Goal: Find specific page/section

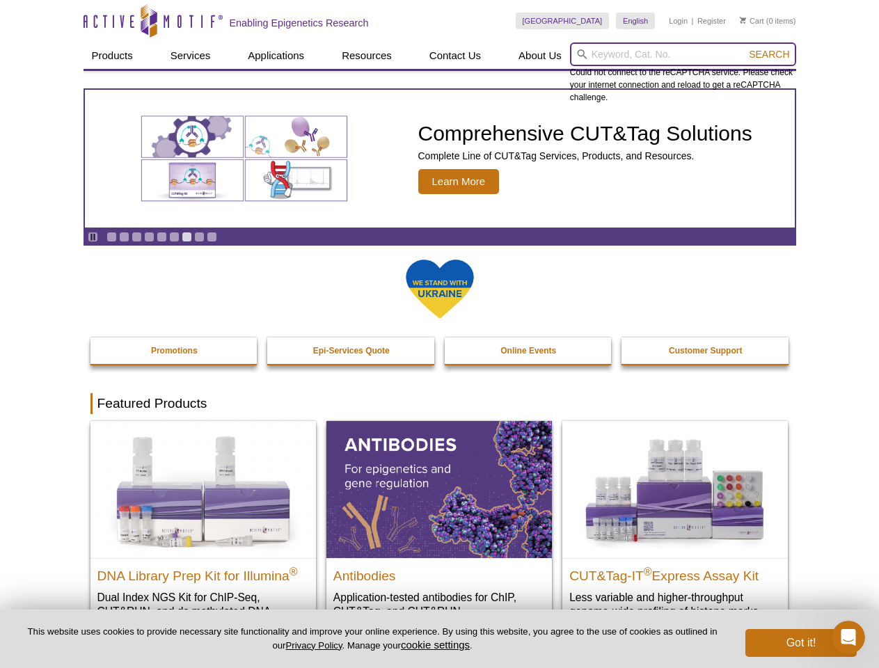
click at [683, 54] on input "search" at bounding box center [683, 54] width 226 height 24
click at [769, 54] on span "Search" at bounding box center [769, 54] width 40 height 11
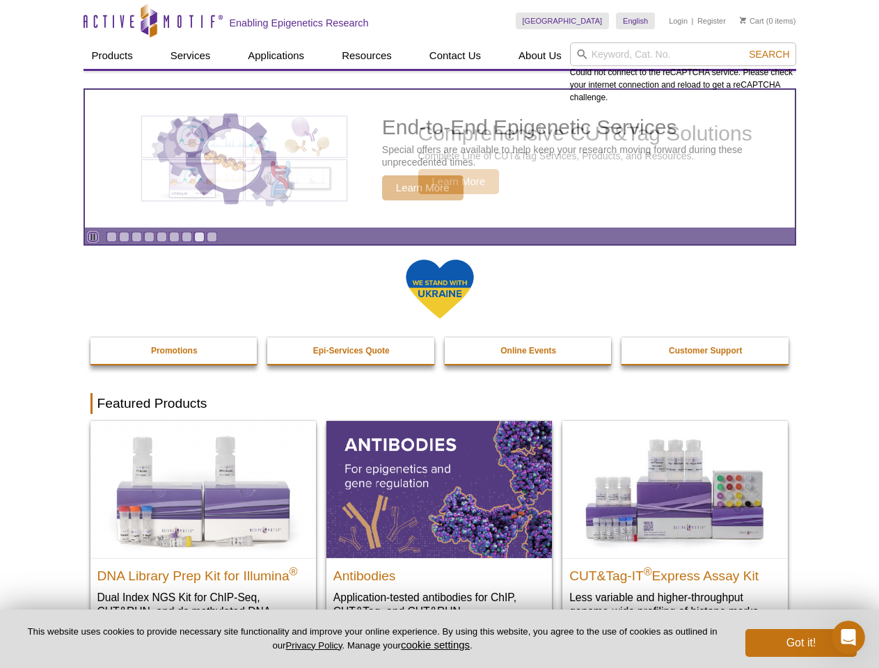
click at [93, 237] on icon "Pause" at bounding box center [92, 236] width 9 height 9
click at [111, 237] on link "Go to slide 1" at bounding box center [111, 237] width 10 height 10
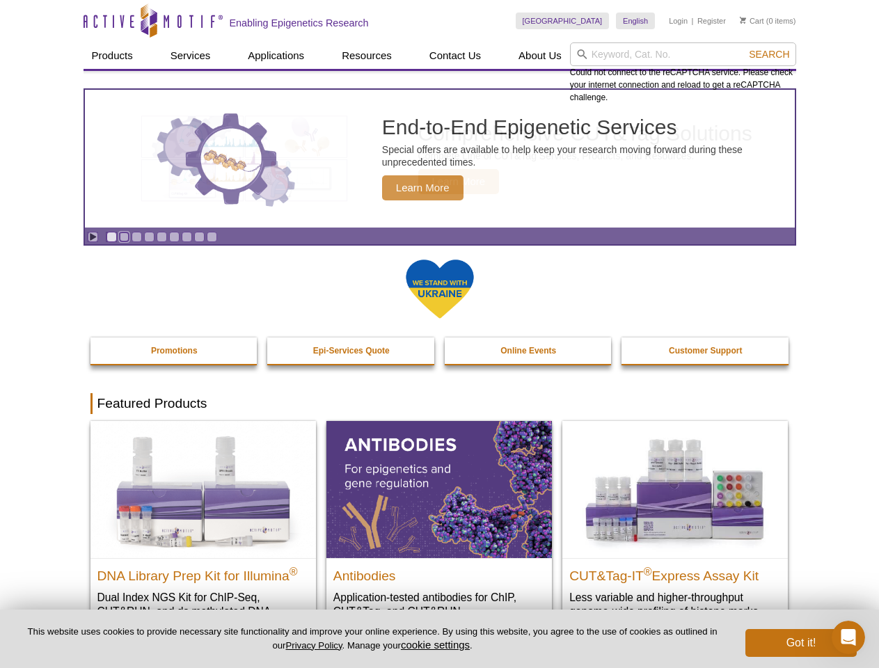
click at [124, 237] on link "Go to slide 2" at bounding box center [124, 237] width 10 height 10
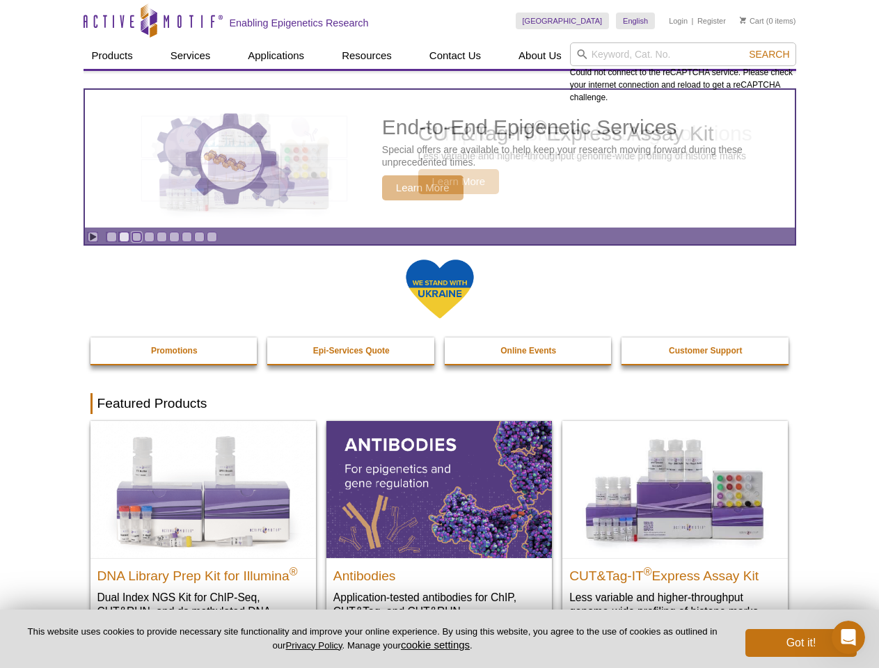
click at [136, 237] on link "Go to slide 3" at bounding box center [137, 237] width 10 height 10
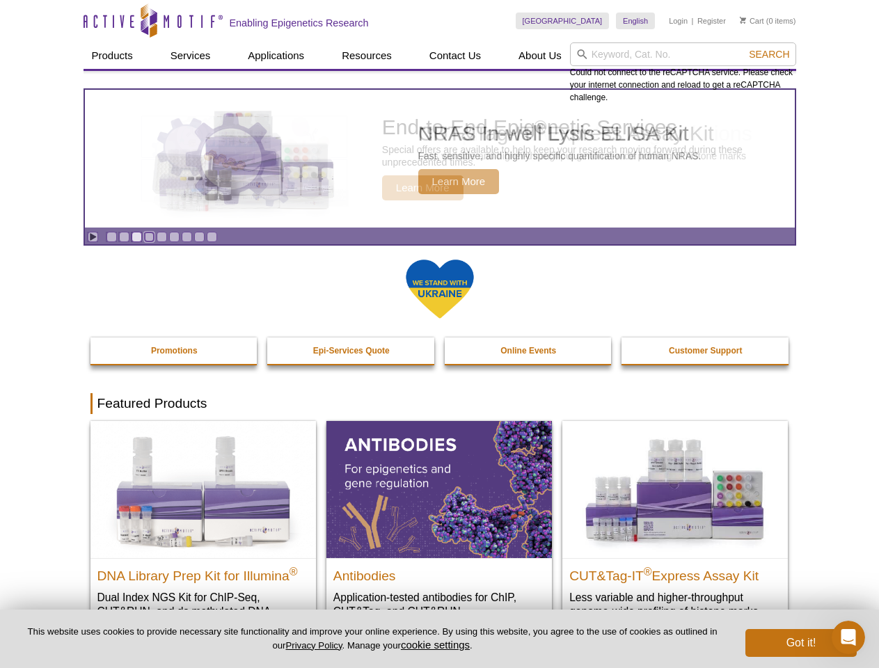
click at [149, 237] on link "Go to slide 4" at bounding box center [149, 237] width 10 height 10
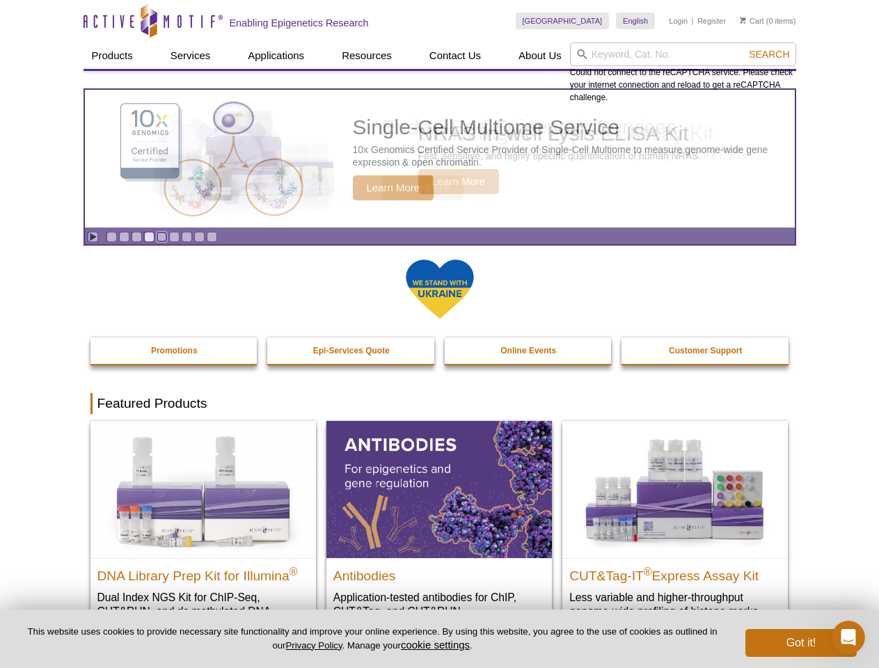
click at [161, 237] on link "Go to slide 5" at bounding box center [162, 237] width 10 height 10
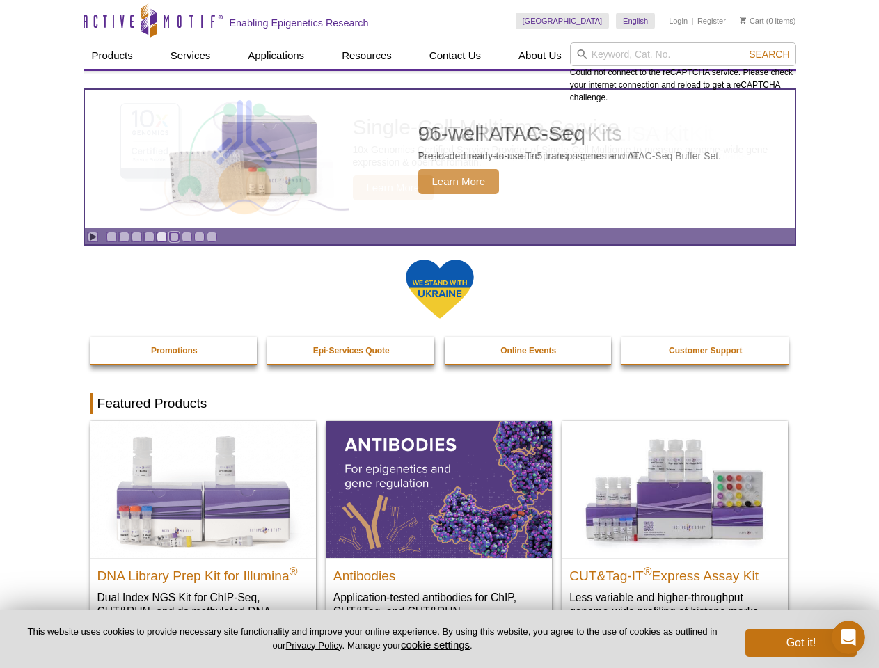
click at [174, 237] on link "Go to slide 6" at bounding box center [174, 237] width 10 height 10
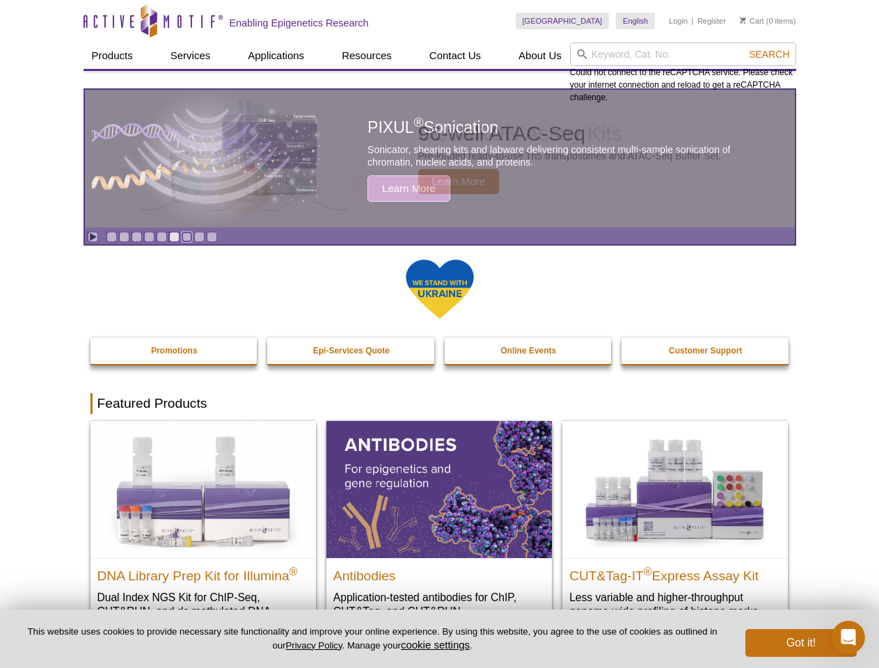
click at [187, 237] on link "Go to slide 7" at bounding box center [187, 237] width 10 height 10
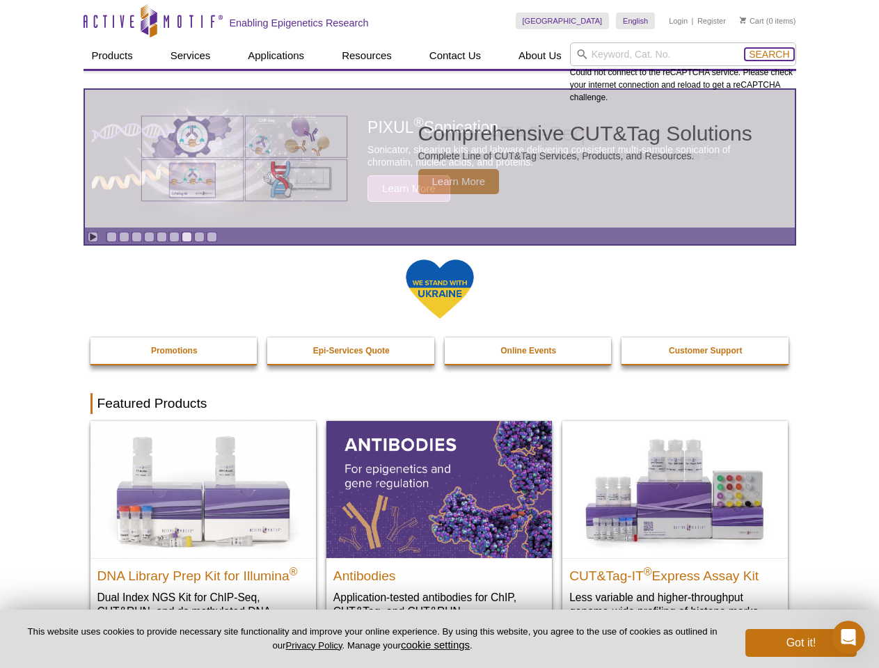
click at [769, 54] on span "Search" at bounding box center [769, 54] width 40 height 11
